Goal: Use online tool/utility: Utilize a website feature to perform a specific function

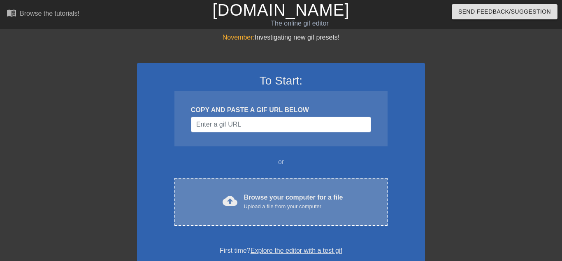
click at [342, 197] on div "cloud_upload Browse your computer for a file Upload a file from your computer" at bounding box center [281, 201] width 179 height 19
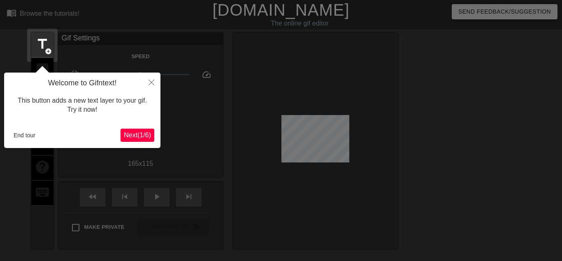
scroll to position [20, 0]
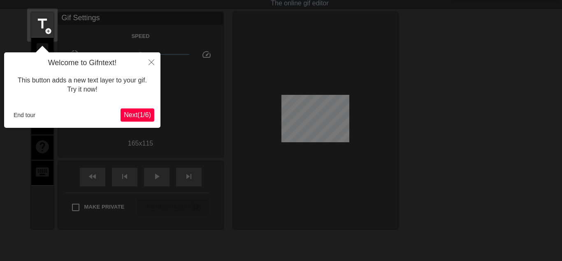
click at [131, 119] on button "Next ( 1 / 6 )" at bounding box center [138, 114] width 34 height 13
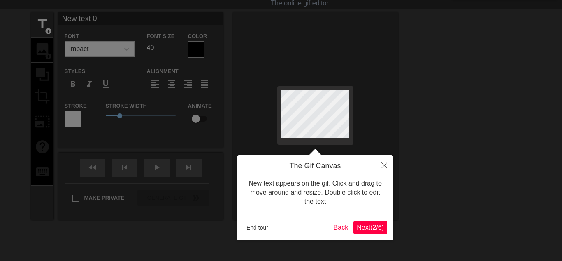
scroll to position [0, 0]
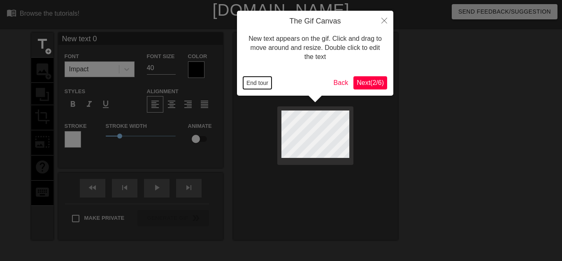
click at [252, 84] on button "End tour" at bounding box center [257, 83] width 28 height 12
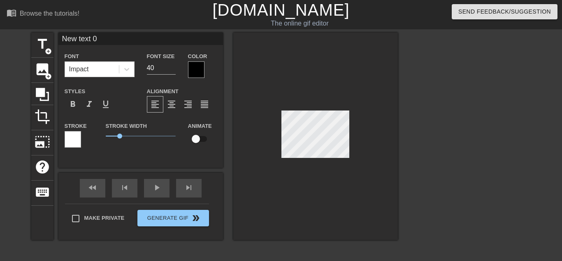
click at [101, 206] on div "title add_circle image add_circle crop photo_size_select_large help keyboard Ne…" at bounding box center [214, 136] width 367 height 207
click at [43, 75] on span "image" at bounding box center [43, 69] width 16 height 16
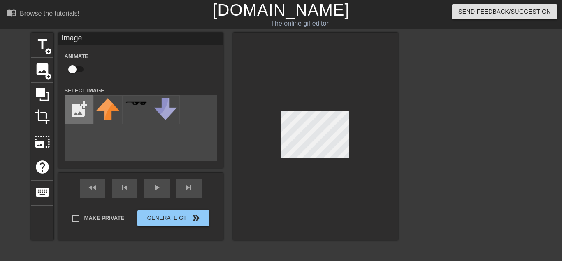
click at [83, 102] on input "file" at bounding box center [79, 110] width 28 height 28
type input "C:\fakepath\Screenshot_2025-09-12_11.png"
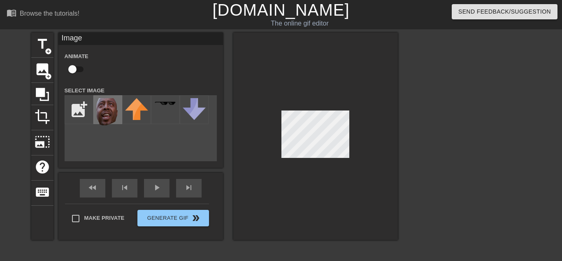
click at [104, 105] on img at bounding box center [107, 112] width 23 height 28
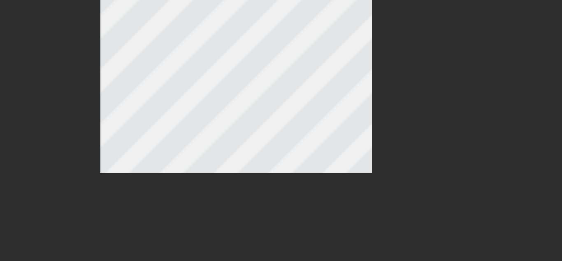
click at [291, 164] on div at bounding box center [315, 136] width 165 height 207
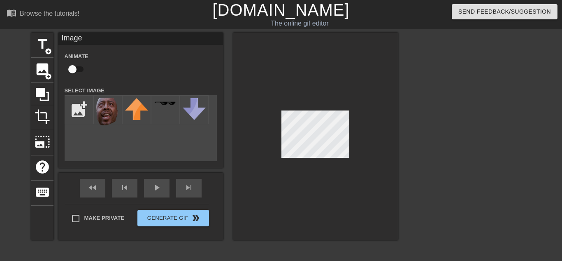
click at [274, 150] on div at bounding box center [315, 136] width 165 height 207
click at [75, 71] on input "checkbox" at bounding box center [72, 69] width 47 height 16
checkbox input "true"
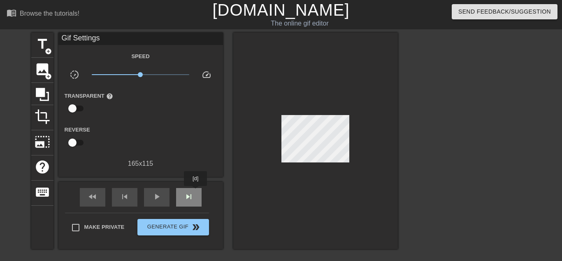
click at [196, 191] on div "skip_next" at bounding box center [189, 197] width 26 height 19
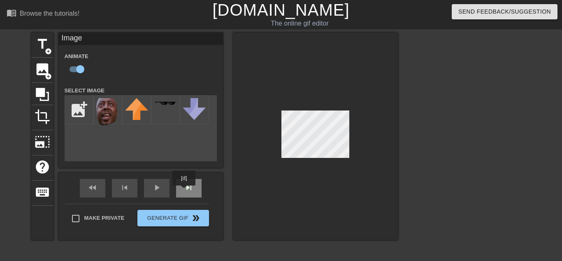
click at [184, 191] on span "skip_next" at bounding box center [189, 187] width 10 height 10
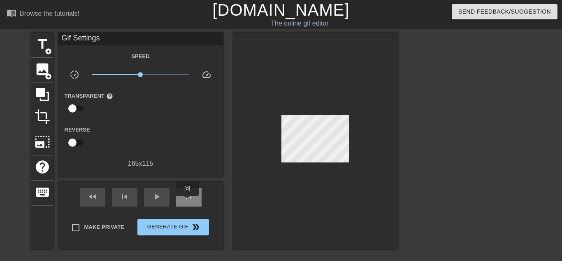
click at [187, 201] on div "skip_next" at bounding box center [189, 197] width 26 height 19
click at [183, 188] on div "skip_next" at bounding box center [189, 197] width 26 height 19
click at [189, 201] on div "skip_next" at bounding box center [189, 197] width 26 height 19
click at [188, 206] on div "fast_rewind skip_previous play_arrow skip_next" at bounding box center [141, 197] width 134 height 31
click at [193, 197] on span "skip_next" at bounding box center [189, 196] width 10 height 10
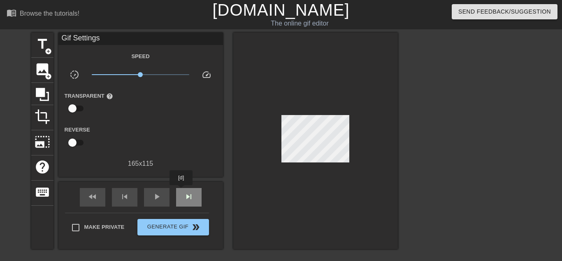
click at [187, 192] on span "skip_next" at bounding box center [189, 196] width 10 height 10
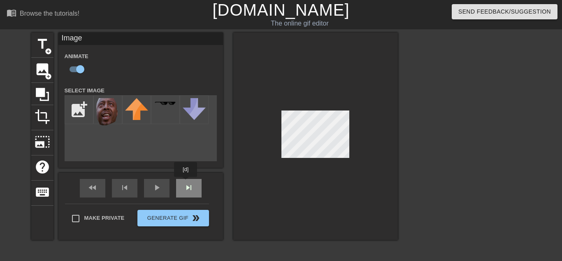
click at [186, 182] on div "fast_rewind skip_previous play_arrow skip_next" at bounding box center [141, 187] width 134 height 31
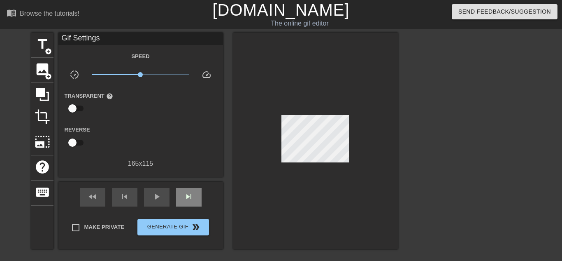
click at [186, 188] on div "skip_next" at bounding box center [189, 197] width 26 height 19
click at [184, 195] on span "skip_next" at bounding box center [189, 196] width 10 height 10
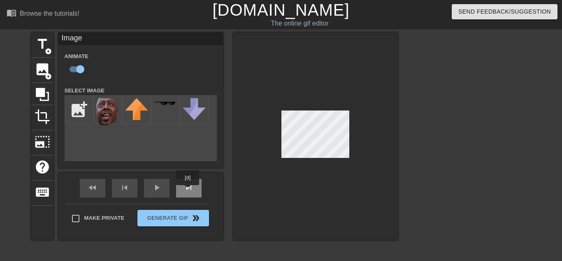
click at [188, 191] on div "skip_next" at bounding box center [189, 188] width 26 height 19
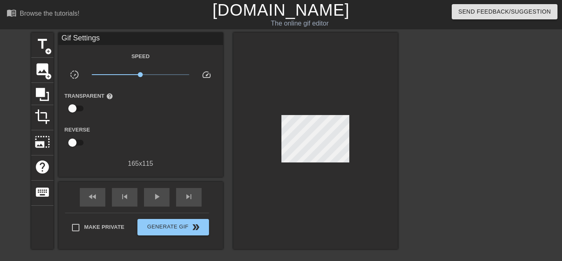
scroll to position [87, 0]
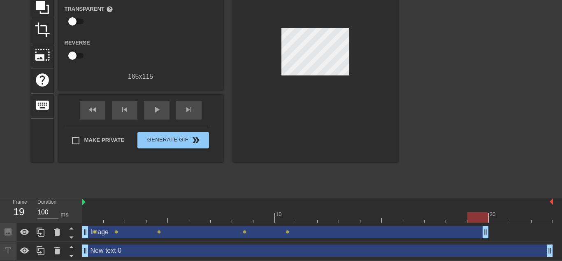
drag, startPoint x: 550, startPoint y: 229, endPoint x: 476, endPoint y: 224, distance: 75.1
click at [476, 224] on div "Image drag_handle drag_handle lens lens lens lens lens" at bounding box center [317, 232] width 471 height 19
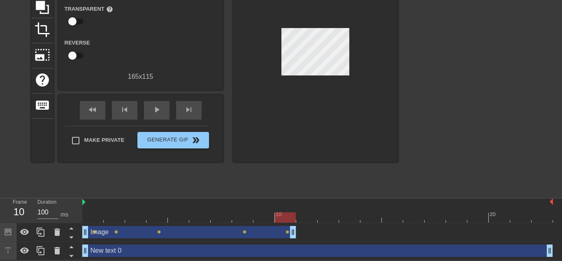
drag, startPoint x: 487, startPoint y: 234, endPoint x: 301, endPoint y: 226, distance: 186.2
click at [301, 226] on div "Image drag_handle drag_handle lens lens lens lens lens" at bounding box center [317, 232] width 471 height 12
click at [314, 231] on div "Image drag_handle drag_handle lens lens lens lens lens" at bounding box center [317, 232] width 471 height 12
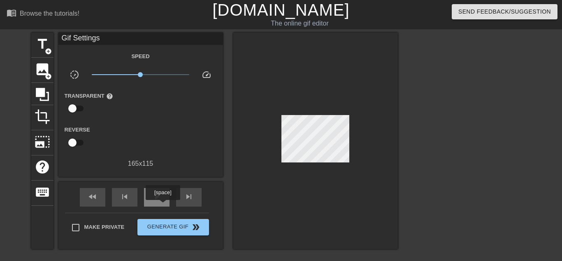
click at [163, 205] on div "play_arrow" at bounding box center [157, 197] width 26 height 19
click at [160, 195] on span "pause" at bounding box center [157, 196] width 10 height 10
click at [89, 195] on span "fast_rewind" at bounding box center [93, 196] width 10 height 10
click at [175, 198] on div "fast_rewind skip_previous play_arrow skip_next" at bounding box center [141, 197] width 134 height 31
click at [196, 195] on div "skip_next" at bounding box center [189, 197] width 26 height 19
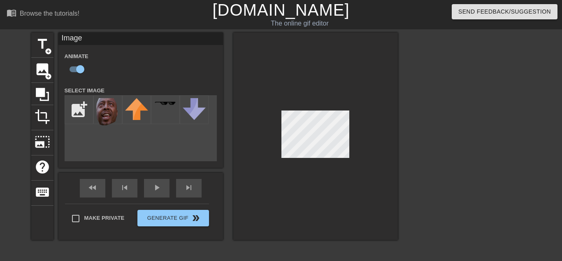
click at [301, 158] on div at bounding box center [315, 136] width 165 height 207
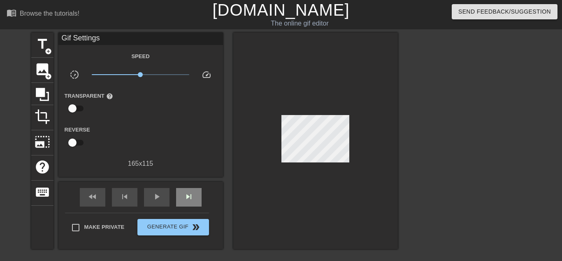
click at [195, 183] on div "fast_rewind skip_previous play_arrow skip_next" at bounding box center [141, 197] width 134 height 31
click at [186, 196] on span "skip_next" at bounding box center [189, 196] width 10 height 10
click at [187, 196] on span "skip_next" at bounding box center [189, 196] width 10 height 10
click at [186, 202] on div "skip_next" at bounding box center [189, 197] width 26 height 19
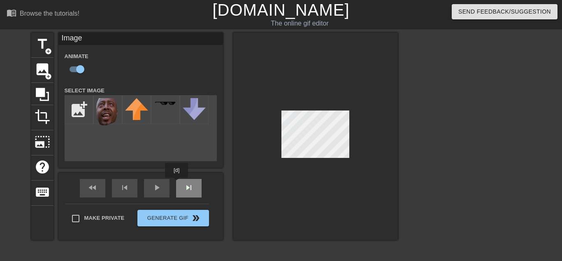
click at [177, 183] on div "fast_rewind skip_previous play_arrow skip_next" at bounding box center [141, 187] width 134 height 31
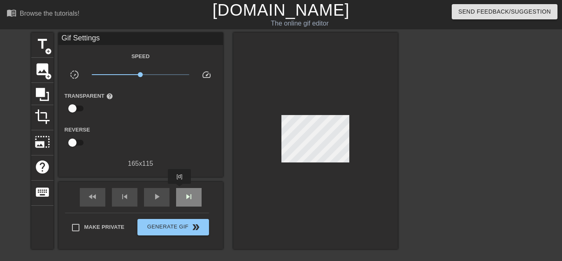
click at [179, 189] on div "skip_next" at bounding box center [189, 197] width 26 height 19
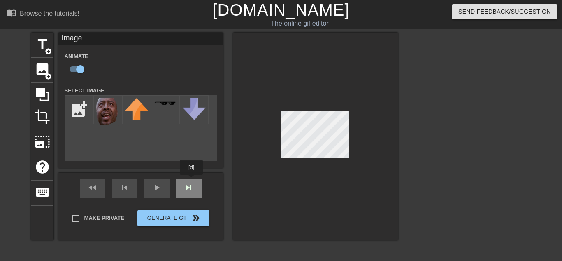
click at [190, 183] on div "fast_rewind skip_previous play_arrow skip_next" at bounding box center [141, 187] width 134 height 31
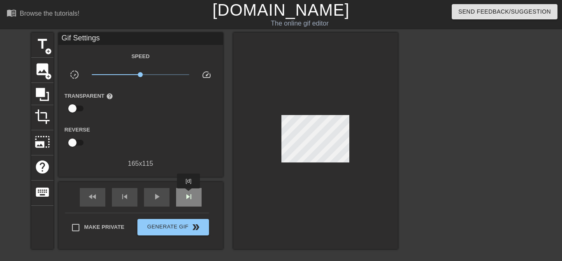
click at [189, 194] on span "skip_next" at bounding box center [189, 196] width 10 height 10
click at [189, 195] on span "skip_next" at bounding box center [189, 196] width 10 height 10
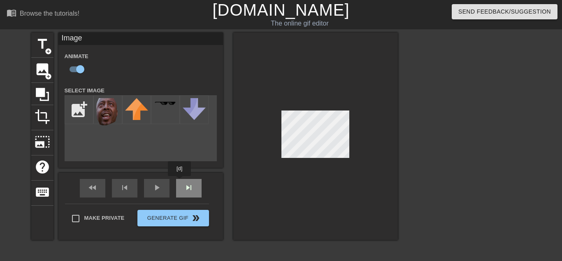
click at [179, 182] on div "fast_rewind skip_previous play_arrow skip_next" at bounding box center [141, 187] width 134 height 31
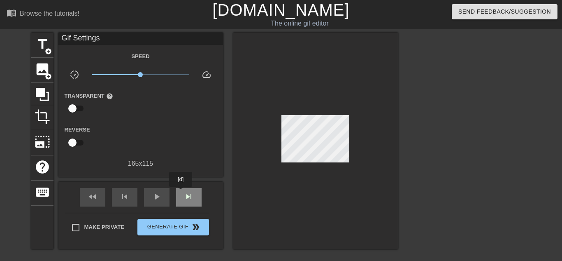
click at [181, 192] on div "skip_next" at bounding box center [189, 197] width 26 height 19
click at [148, 192] on div "play_arrow" at bounding box center [157, 197] width 26 height 19
click at [156, 195] on span "pause" at bounding box center [157, 196] width 10 height 10
click at [37, 68] on span "image" at bounding box center [43, 69] width 16 height 16
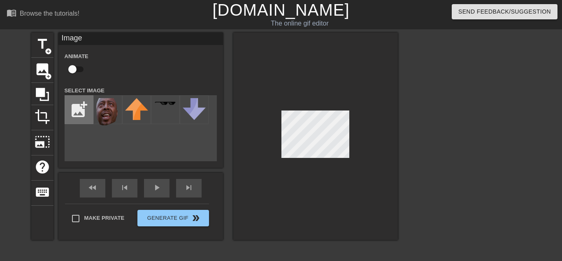
click at [80, 108] on input "file" at bounding box center [79, 110] width 28 height 28
type input "C:\fakepath\best-free-pizza-picture-pizza-circle-of-life-food-oven-appliance-di…"
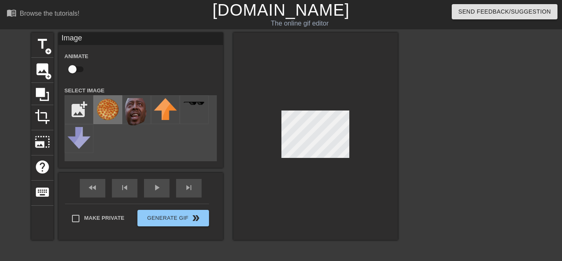
click at [103, 107] on img at bounding box center [107, 109] width 23 height 23
click at [294, 180] on div at bounding box center [315, 136] width 165 height 207
click at [73, 67] on input "checkbox" at bounding box center [72, 69] width 47 height 16
checkbox input "true"
click at [193, 185] on div "fast_rewind skip_previous play_arrow skip_next" at bounding box center [141, 187] width 134 height 31
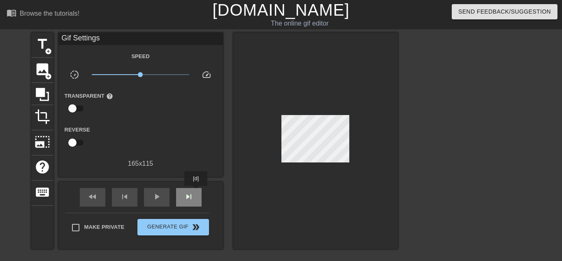
click at [196, 191] on div "skip_next" at bounding box center [189, 197] width 26 height 19
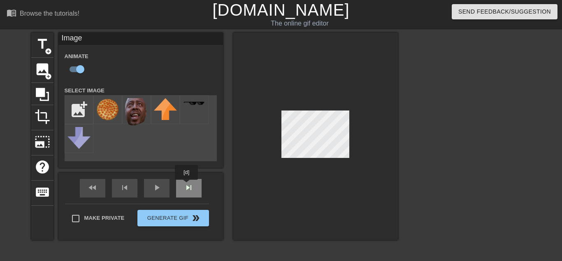
click at [186, 185] on div "fast_rewind skip_previous play_arrow skip_next" at bounding box center [141, 187] width 134 height 31
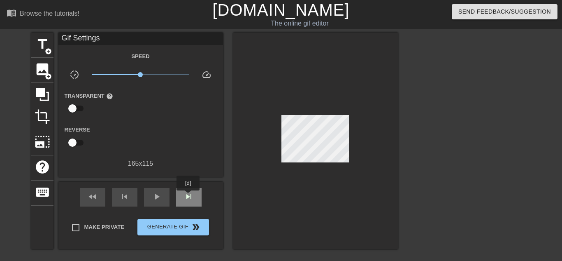
click at [188, 196] on span "skip_next" at bounding box center [189, 196] width 10 height 10
click at [189, 196] on span "skip_next" at bounding box center [189, 196] width 10 height 10
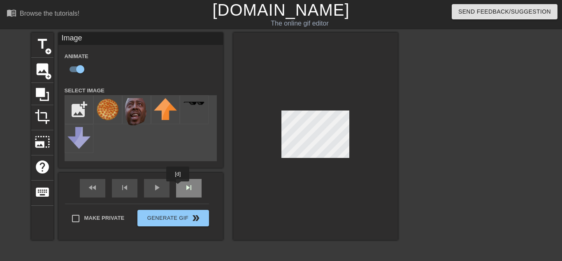
click at [179, 188] on div "skip_next" at bounding box center [189, 188] width 26 height 19
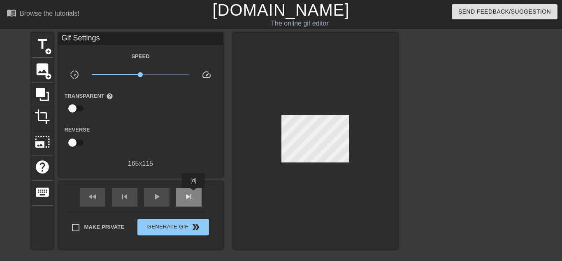
click at [193, 193] on div "skip_next" at bounding box center [189, 197] width 26 height 19
click at [194, 194] on div "skip_next" at bounding box center [189, 197] width 26 height 19
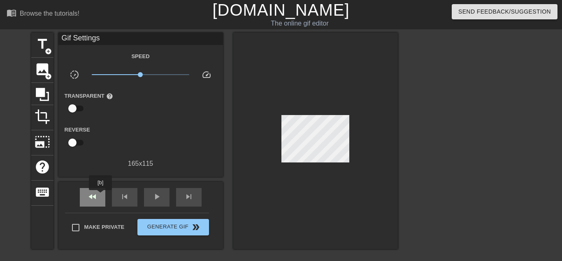
click at [100, 196] on div "fast_rewind" at bounding box center [93, 197] width 26 height 19
click at [156, 193] on span "play_arrow" at bounding box center [157, 196] width 10 height 10
click at [156, 193] on span "pause" at bounding box center [157, 196] width 10 height 10
click at [156, 193] on span "play_arrow" at bounding box center [157, 196] width 10 height 10
click at [156, 193] on span "pause" at bounding box center [157, 196] width 10 height 10
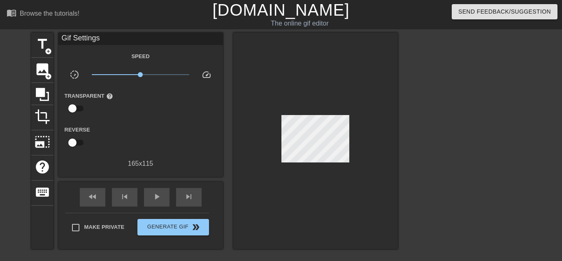
click at [175, 193] on div "fast_rewind skip_previous play_arrow skip_next" at bounding box center [141, 197] width 134 height 31
click at [184, 195] on span "skip_next" at bounding box center [189, 196] width 10 height 10
click at [186, 178] on div "Gif Settings Speed slow_motion_video x1.00 speed Transparent help Reverse 165 x…" at bounding box center [140, 141] width 165 height 216
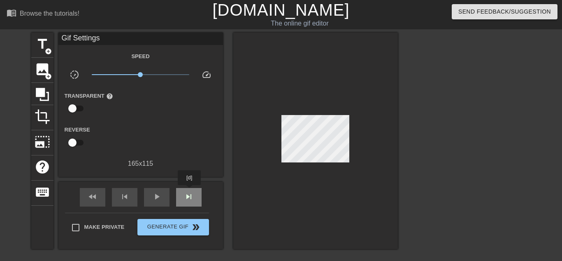
click at [189, 191] on span "skip_next" at bounding box center [189, 196] width 10 height 10
click at [193, 196] on span "skip_next" at bounding box center [189, 196] width 10 height 10
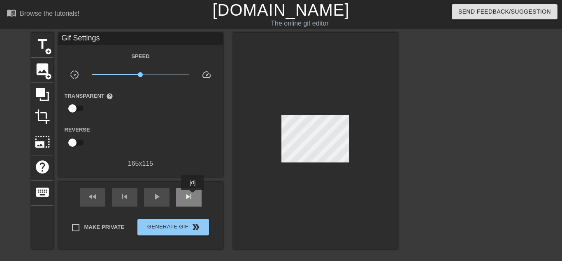
click at [193, 196] on span "skip_next" at bounding box center [189, 196] width 10 height 10
click at [193, 195] on span "skip_next" at bounding box center [189, 196] width 10 height 10
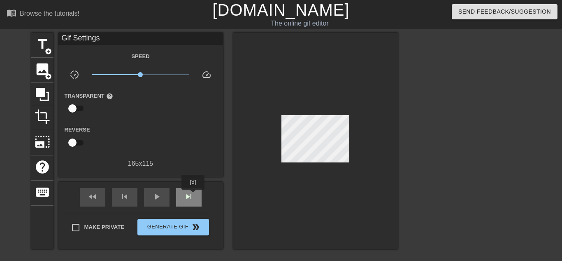
click at [193, 195] on span "skip_next" at bounding box center [189, 196] width 10 height 10
click at [180, 202] on div "skip_next" at bounding box center [189, 197] width 26 height 19
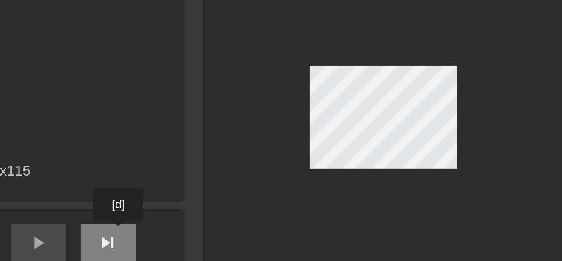
click at [193, 192] on div "skip_next" at bounding box center [189, 197] width 26 height 19
click at [196, 191] on div "skip_next" at bounding box center [189, 197] width 26 height 19
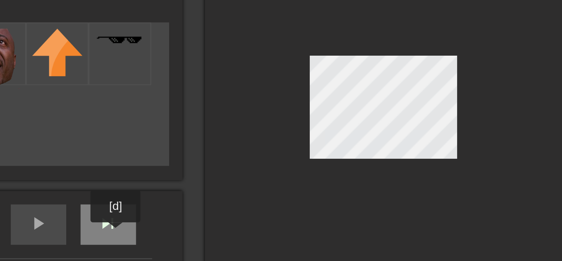
click at [192, 193] on div "skip_next" at bounding box center [189, 188] width 26 height 19
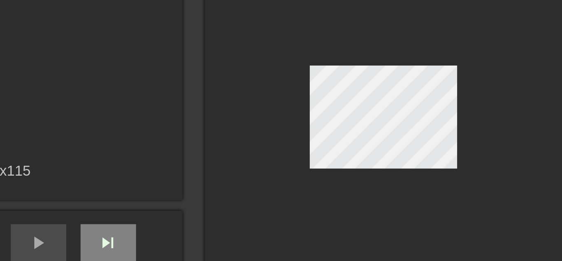
click at [198, 185] on div "fast_rewind skip_previous play_arrow skip_next" at bounding box center [141, 197] width 134 height 31
click at [192, 193] on span "skip_next" at bounding box center [189, 196] width 10 height 10
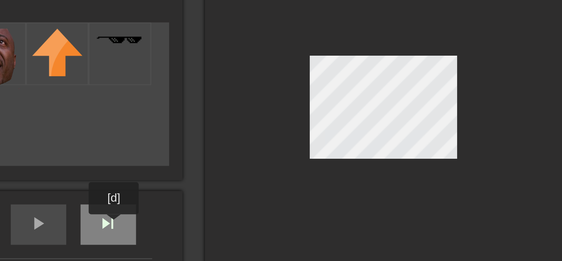
click at [191, 189] on div "skip_next" at bounding box center [189, 188] width 26 height 19
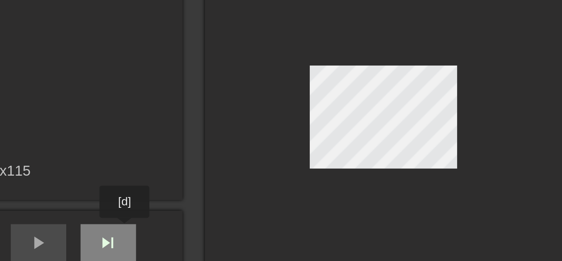
click at [196, 191] on div "skip_next" at bounding box center [189, 197] width 26 height 19
click at [189, 193] on span "skip_next" at bounding box center [189, 196] width 10 height 10
click at [185, 190] on div "skip_next" at bounding box center [189, 197] width 26 height 19
click at [189, 193] on span "skip_next" at bounding box center [189, 196] width 10 height 10
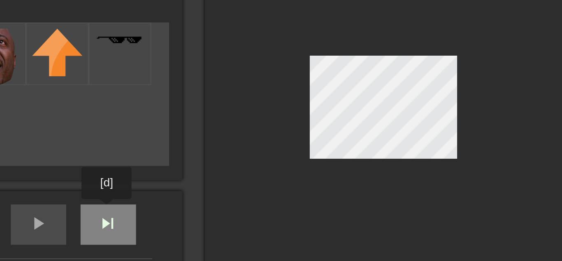
click at [188, 182] on div "fast_rewind skip_previous play_arrow skip_next" at bounding box center [141, 187] width 134 height 31
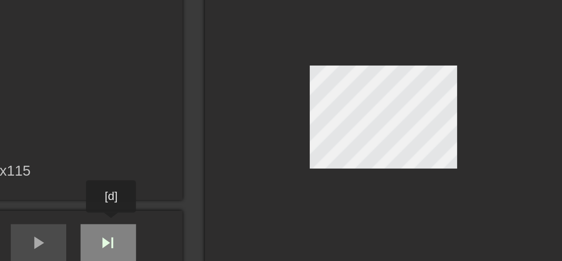
click at [190, 188] on div "skip_next" at bounding box center [189, 197] width 26 height 19
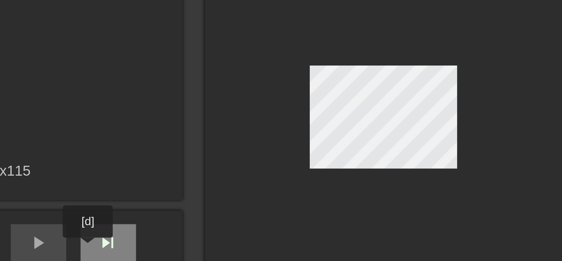
click at [179, 200] on div "skip_next" at bounding box center [189, 197] width 26 height 19
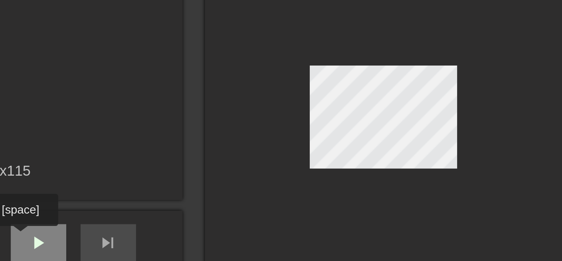
click at [149, 194] on div "play_arrow" at bounding box center [157, 197] width 26 height 19
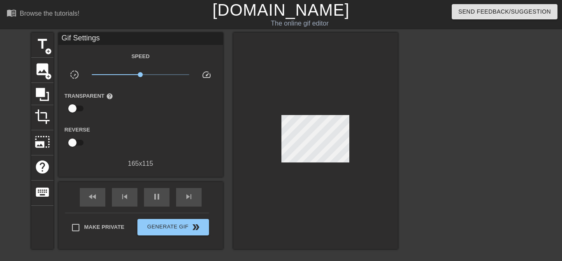
click at [184, 74] on span "x1.00" at bounding box center [141, 75] width 98 height 10
drag, startPoint x: 185, startPoint y: 76, endPoint x: 161, endPoint y: 78, distance: 24.8
click at [161, 78] on span "x2.63" at bounding box center [141, 75] width 98 height 10
drag, startPoint x: 161, startPoint y: 73, endPoint x: 72, endPoint y: 81, distance: 89.3
click at [72, 81] on div "slow_motion_video x0.100 speed" at bounding box center [140, 76] width 165 height 13
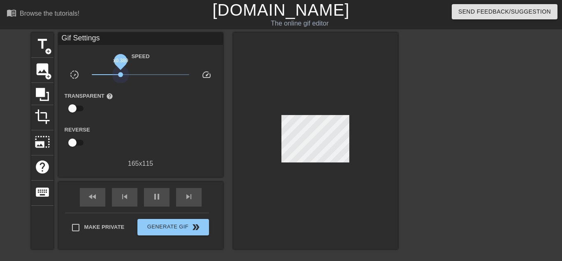
click at [121, 74] on span "x0.389" at bounding box center [141, 75] width 98 height 10
click at [140, 73] on span "x0.989" at bounding box center [141, 75] width 98 height 10
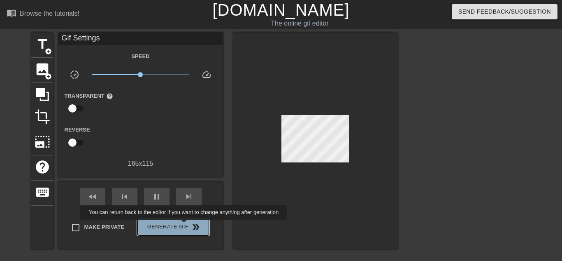
click at [182, 225] on span "Generate Gif double_arrow" at bounding box center [173, 227] width 65 height 10
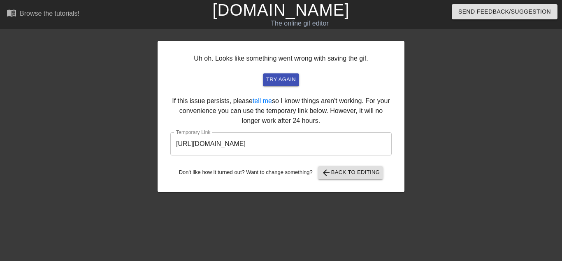
click at [270, 138] on input "[URL][DOMAIN_NAME]" at bounding box center [280, 143] width 221 height 23
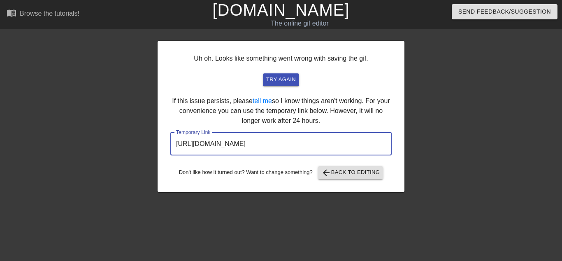
click at [270, 138] on input "[URL][DOMAIN_NAME]" at bounding box center [280, 143] width 221 height 23
